Goal: Check status: Check status

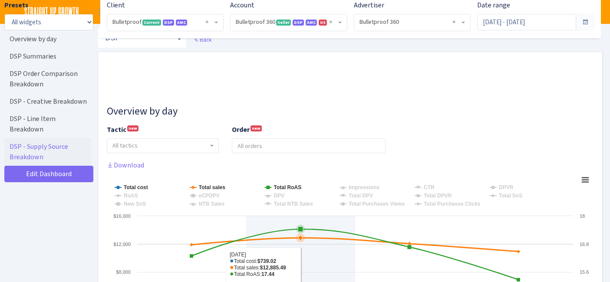
select select "3235730245795869"
select select "2888625790301"
select select
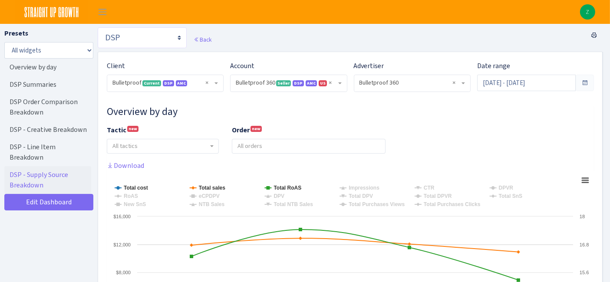
drag, startPoint x: 143, startPoint y: 40, endPoint x: 157, endPoint y: 47, distance: 16.1
click at [143, 40] on select "Search DSP FBA Inventory Forecast Tracking Profitability Subscribe and save Pro…" at bounding box center [142, 37] width 89 height 21
select select "https://straightupgrowth.com/admin/dashboard/2/show"
click at [98, 27] on select "Search DSP FBA Inventory Forecast Tracking Profitability Subscribe and save Pro…" at bounding box center [142, 37] width 89 height 21
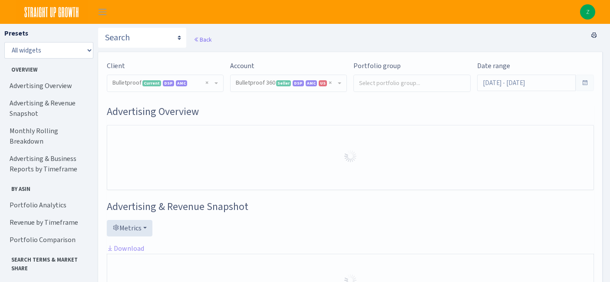
select select "3235730245795869"
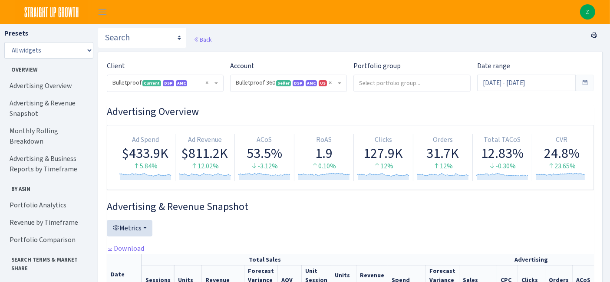
click at [533, 92] on div "Date range Aug 10, 2025 - Sep 8, 2025" at bounding box center [536, 80] width 130 height 38
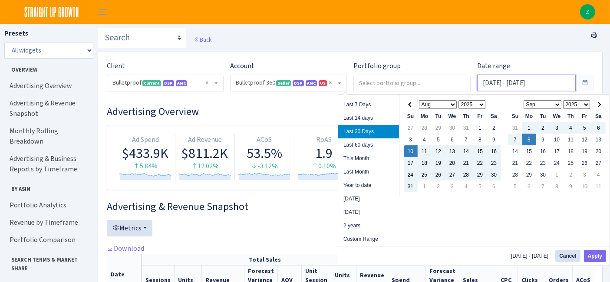
click at [534, 79] on input "Aug 10, 2025 - Sep 8, 2025" at bounding box center [526, 83] width 99 height 17
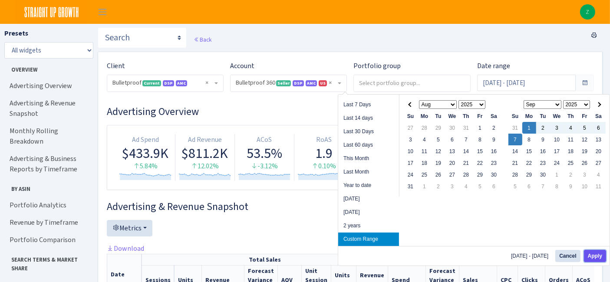
click at [593, 257] on button "Apply" at bounding box center [595, 256] width 22 height 12
type input "Sep 1, 2025 - Sep 7, 2025"
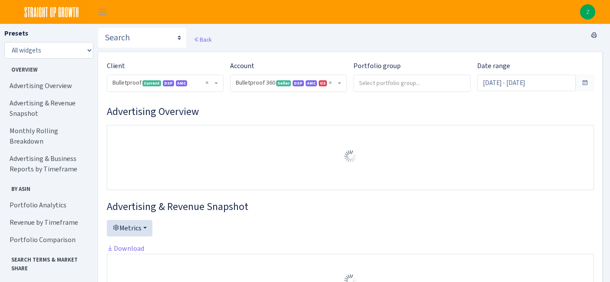
select select "3235730245795869"
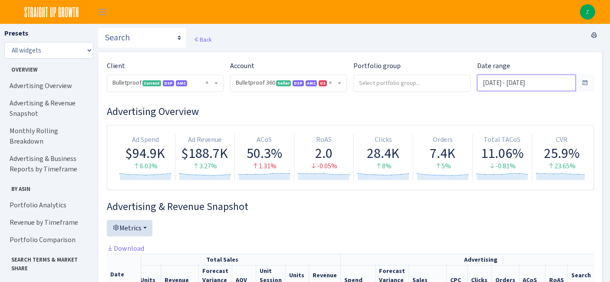
click at [551, 83] on input "Sep 1, 2025 - Sep 7, 2025" at bounding box center [526, 83] width 99 height 17
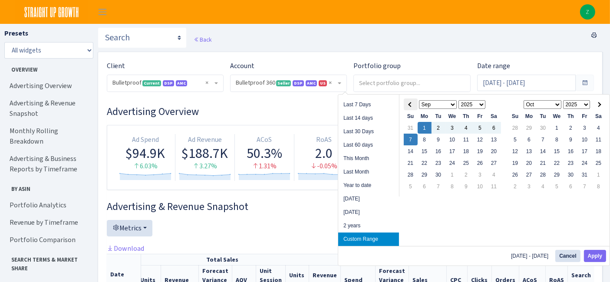
click at [409, 103] on th at bounding box center [411, 105] width 14 height 12
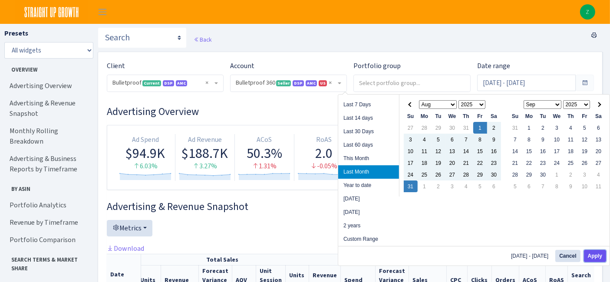
click at [600, 255] on button "Apply" at bounding box center [595, 256] width 22 height 12
type input "Aug 1, 2025 - Aug 31, 2025"
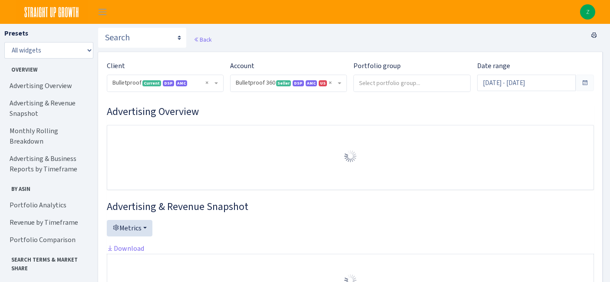
select select "3235730245795869"
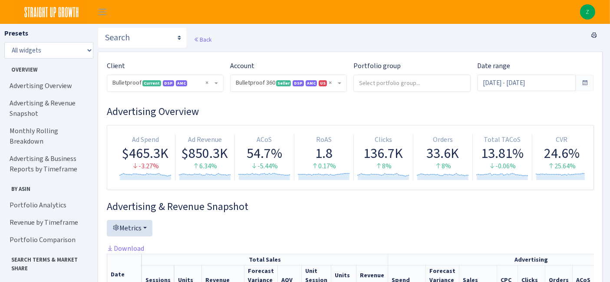
click at [152, 79] on span "× Bulletproof Current DSP AMC" at bounding box center [163, 83] width 100 height 9
click at [149, 40] on select "Search DSP FBA Inventory Forecast Tracking Profitability Subscribe and save Pro…" at bounding box center [142, 37] width 89 height 21
select select "https://straightupgrowth.com/admin/dashboard/7/show"
click at [98, 27] on select "Search DSP FBA Inventory Forecast Tracking Profitability Subscribe and save Pro…" at bounding box center [142, 37] width 89 height 21
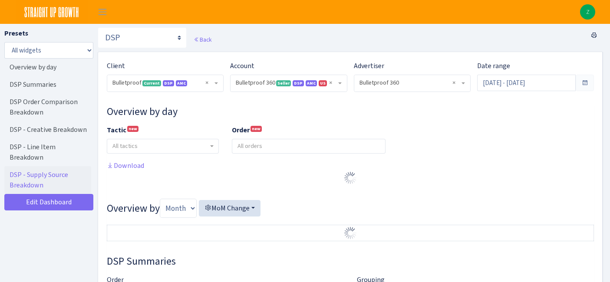
select select "3235730245795869"
select select "2888625790301"
select select
click at [520, 86] on input "Aug 10, 2025 - Sep 8, 2025" at bounding box center [526, 83] width 99 height 17
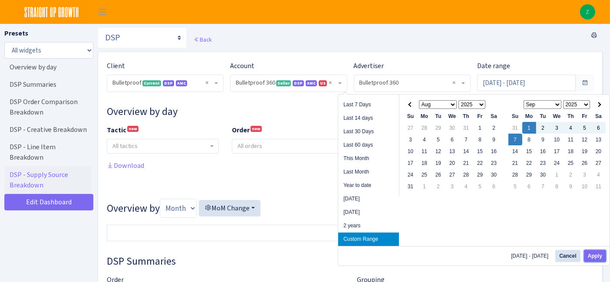
click at [595, 256] on button "Apply" at bounding box center [595, 256] width 22 height 12
type input "[DATE] - [DATE]"
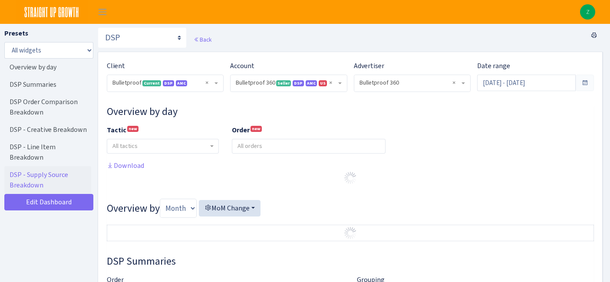
select select "3235730245795869"
select select "2888625790301"
select select
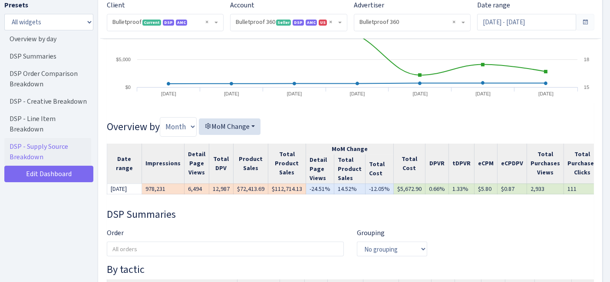
scroll to position [0, 247]
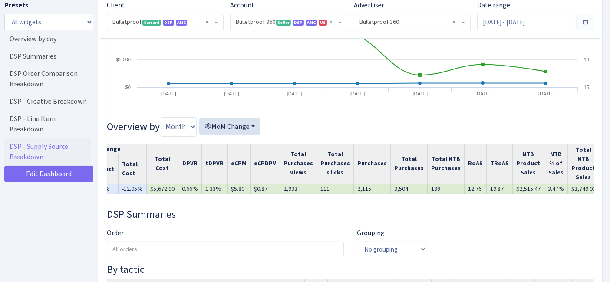
drag, startPoint x: 477, startPoint y: 200, endPoint x: 484, endPoint y: 202, distance: 7.1
click at [484, 202] on div "Date range Impressions Detail Page Views Total DPV Product Sales Total Product …" at bounding box center [350, 173] width 487 height 58
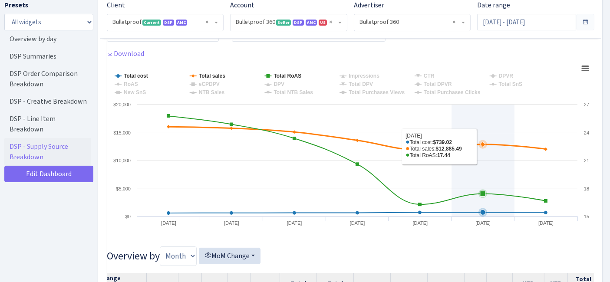
scroll to position [96, 0]
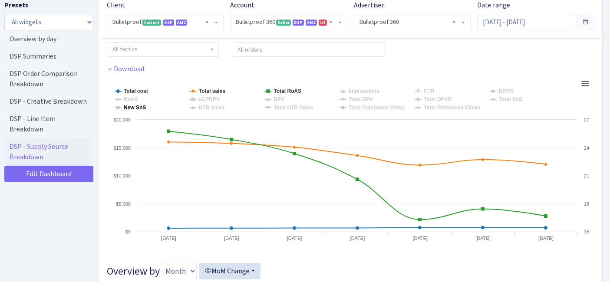
click at [139, 106] on tspan "New SnS" at bounding box center [135, 108] width 22 height 6
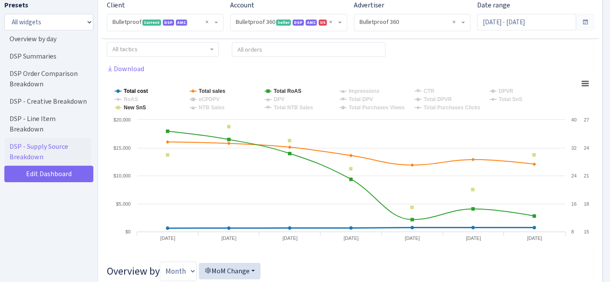
click at [136, 91] on tspan "Total cost" at bounding box center [136, 91] width 24 height 6
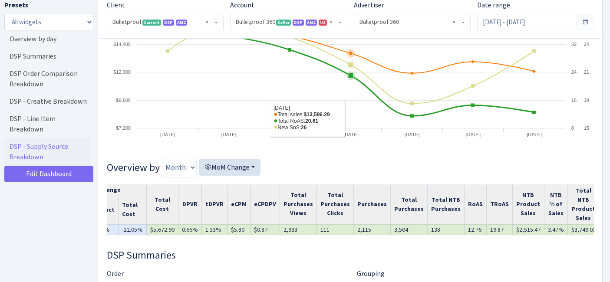
scroll to position [241, 0]
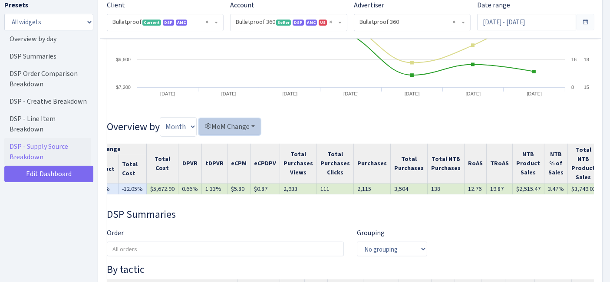
click at [226, 125] on button "MoM Change" at bounding box center [230, 127] width 62 height 17
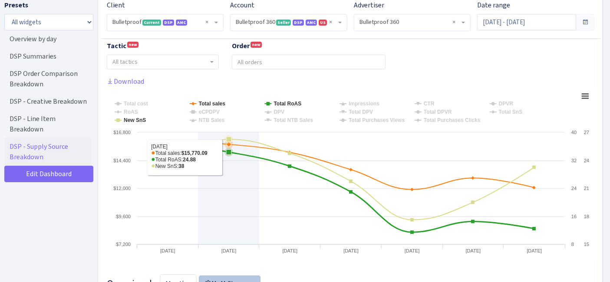
scroll to position [96, 0]
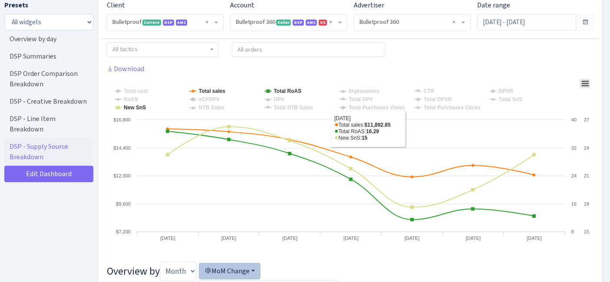
click at [586, 83] on icon at bounding box center [586, 84] width 6 height 4
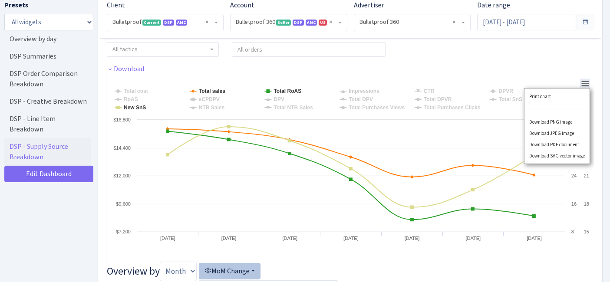
click at [571, 60] on div "Tactic new - Retargeting Prospecting Remarketing Cross promo All tactics Order …" at bounding box center [350, 46] width 500 height 36
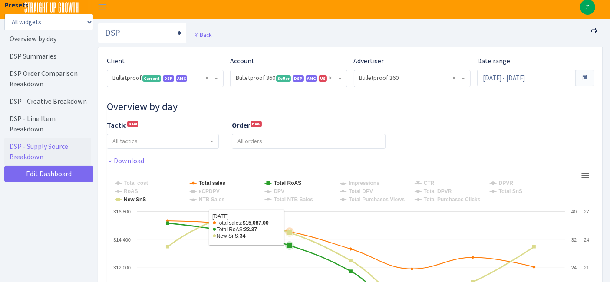
scroll to position [0, 0]
